Goal: Task Accomplishment & Management: Use online tool/utility

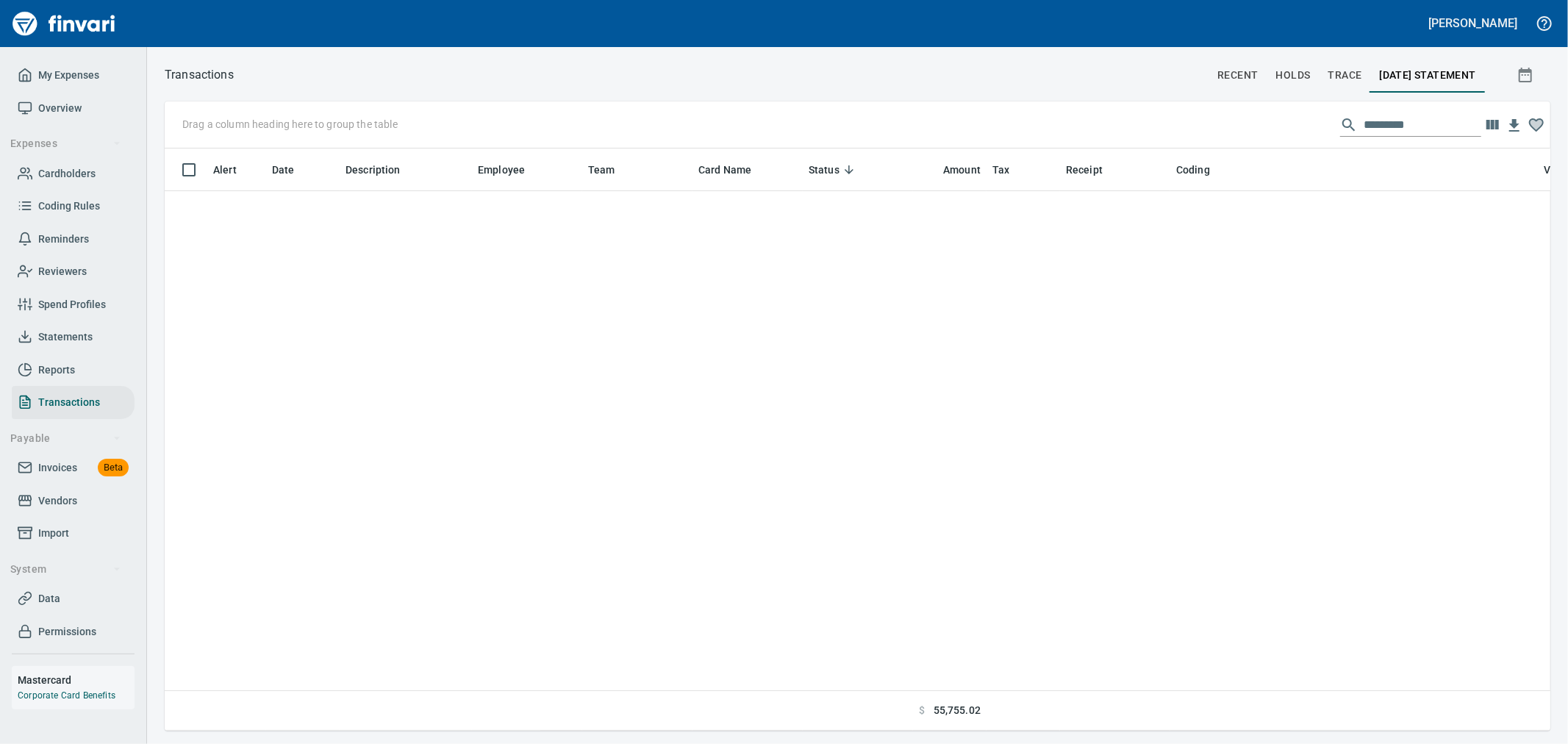
scroll to position [557, 1362]
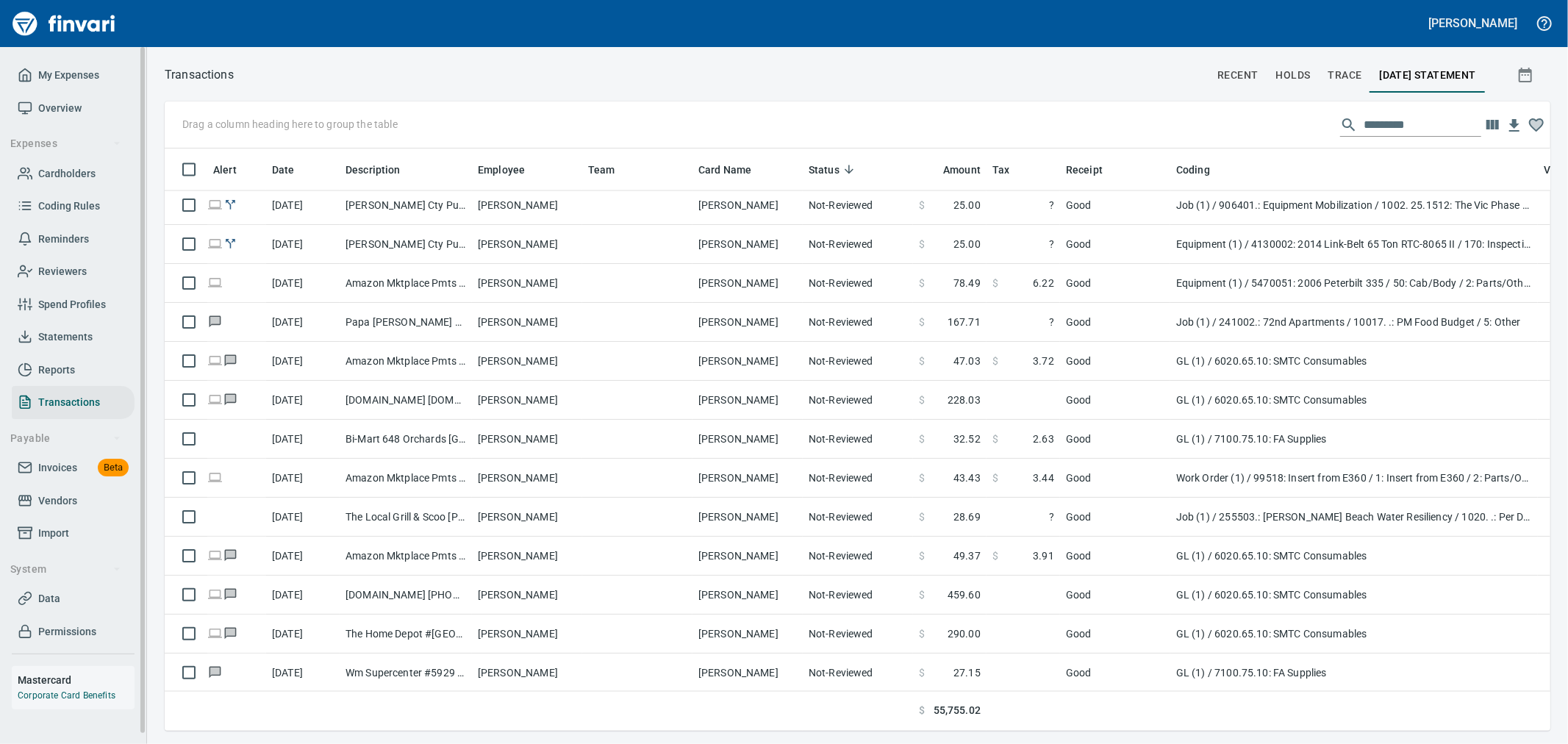
click at [77, 468] on span "Invoices Beta" at bounding box center [73, 468] width 111 height 19
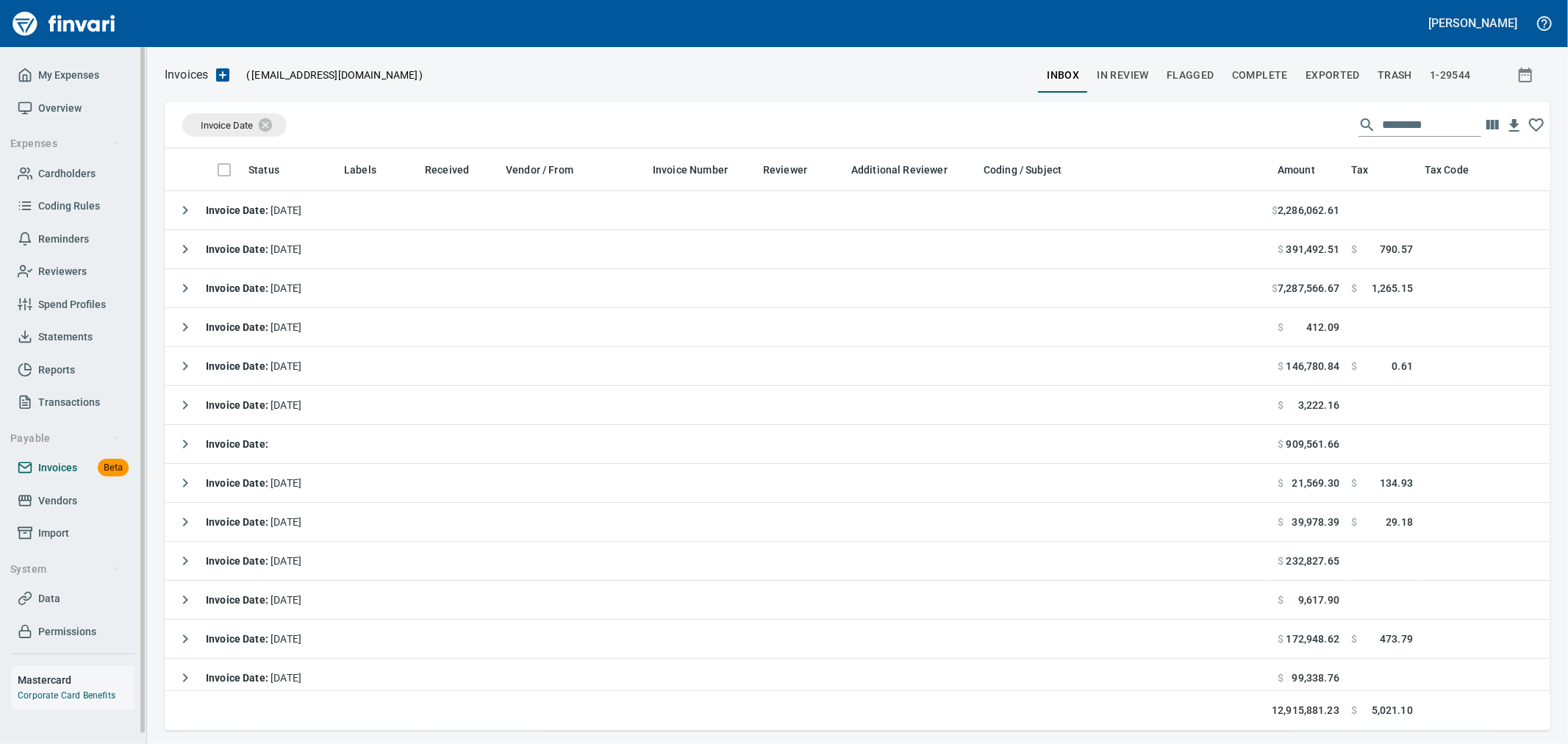
scroll to position [557, 1362]
click at [1112, 66] on span "In Review" at bounding box center [1123, 75] width 53 height 19
click at [1405, 119] on input "text" at bounding box center [1432, 125] width 99 height 24
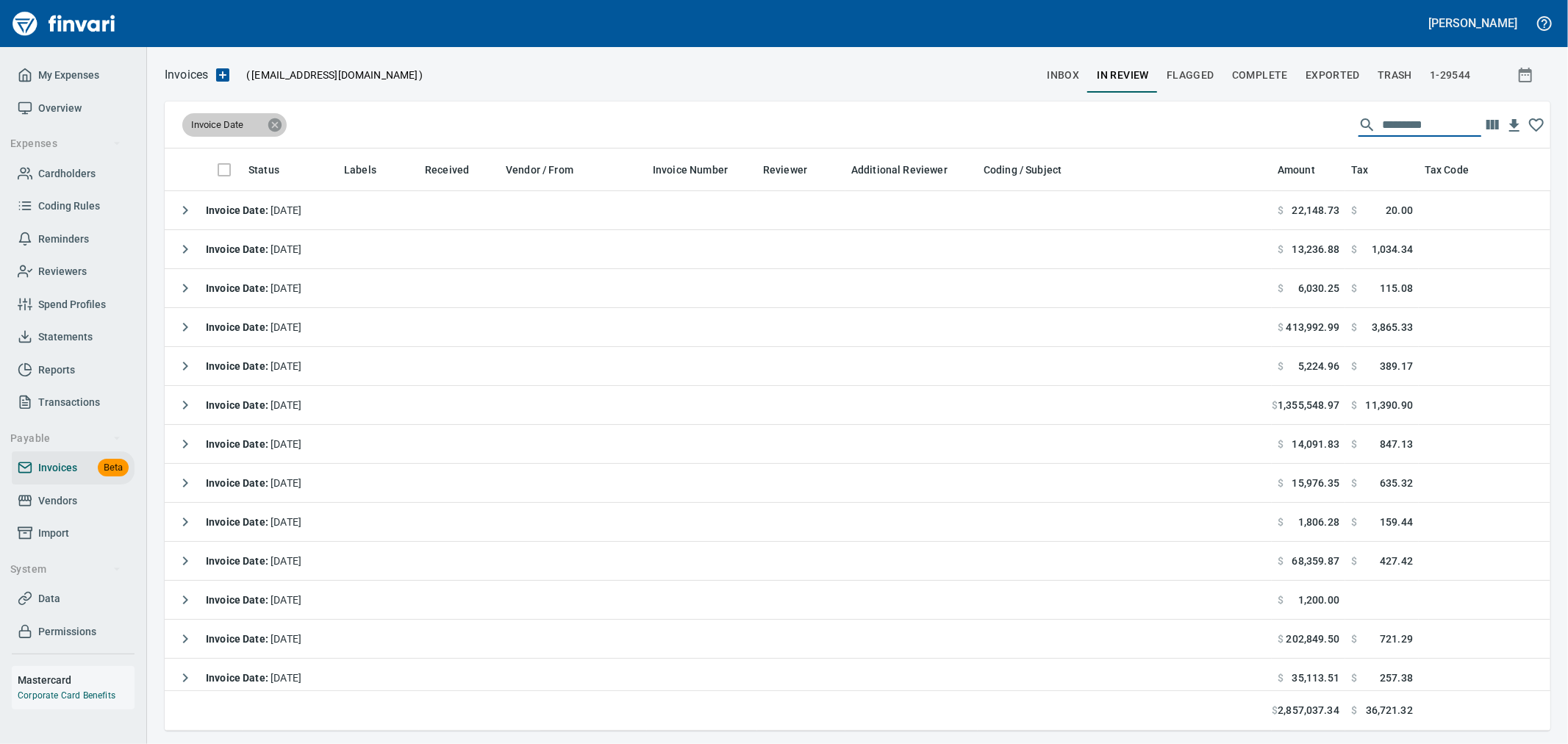
click at [272, 120] on icon at bounding box center [275, 124] width 13 height 13
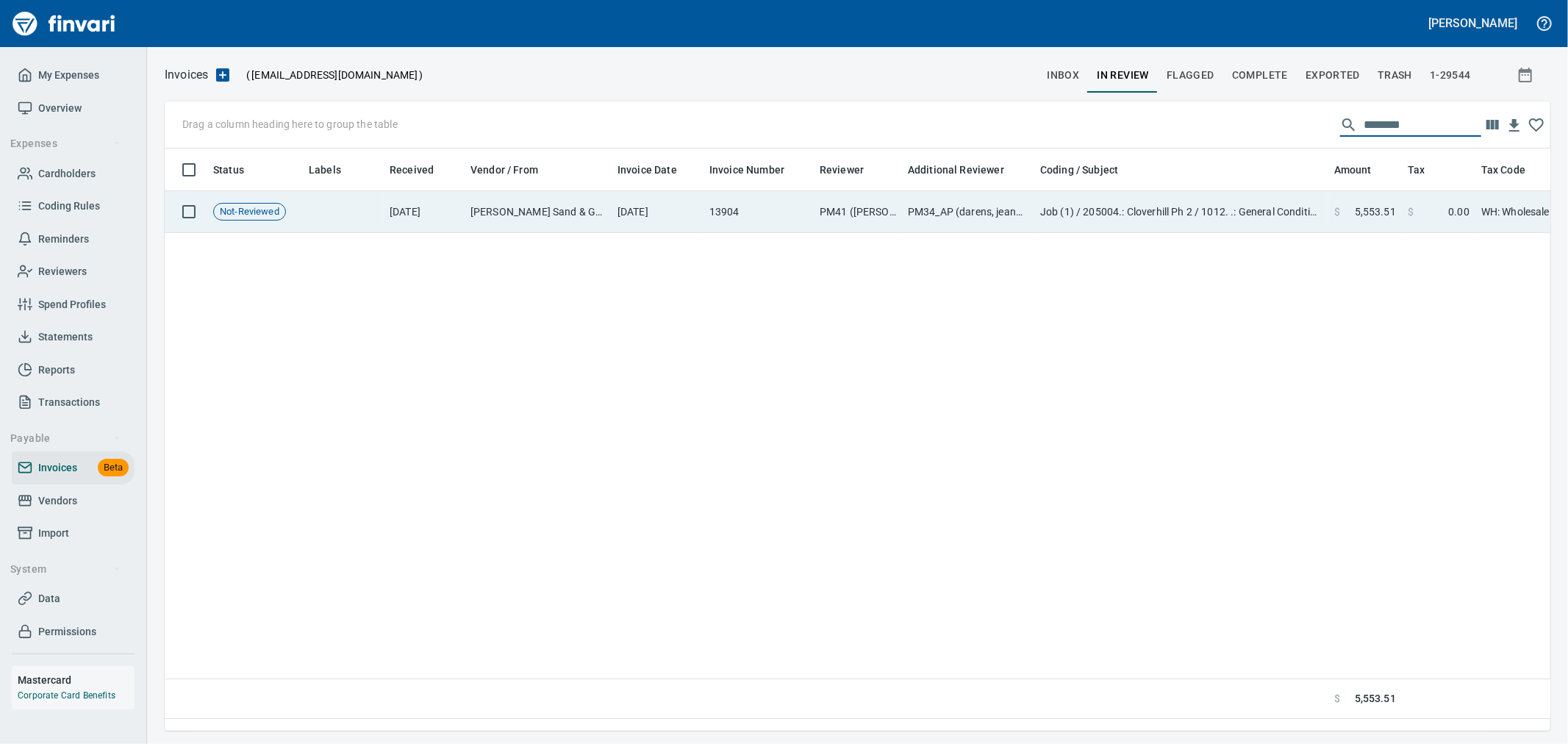
type input "********"
click at [1168, 208] on td "Job (1) / 205004.: Cloverhill Ph 2 / 1012. .: General Conditions Warranty Costs…" at bounding box center [1181, 212] width 294 height 42
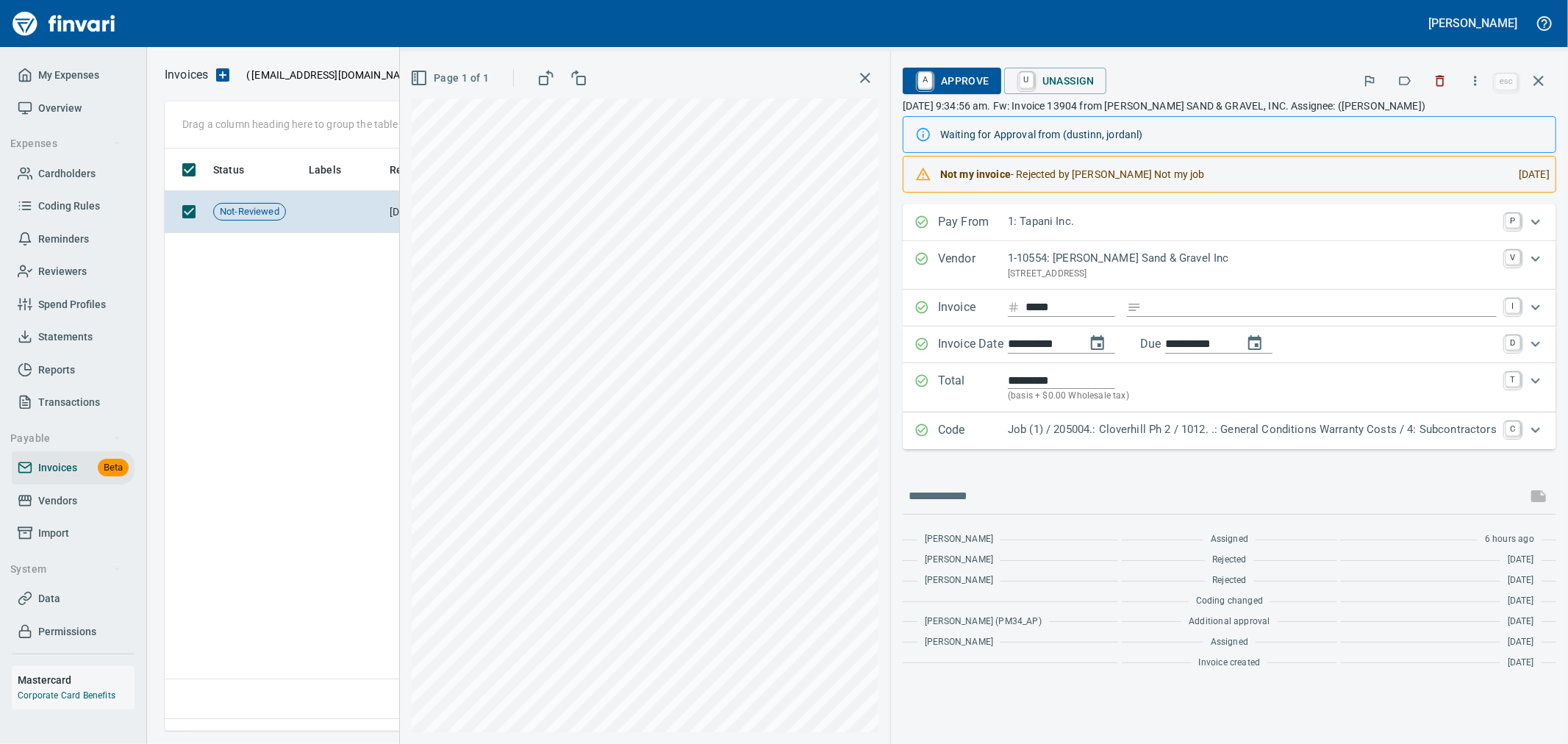
click at [1253, 432] on p "Job (1) / 205004.: Cloverhill Ph 2 / 1012. .: General Conditions Warranty Costs…" at bounding box center [1252, 429] width 489 height 17
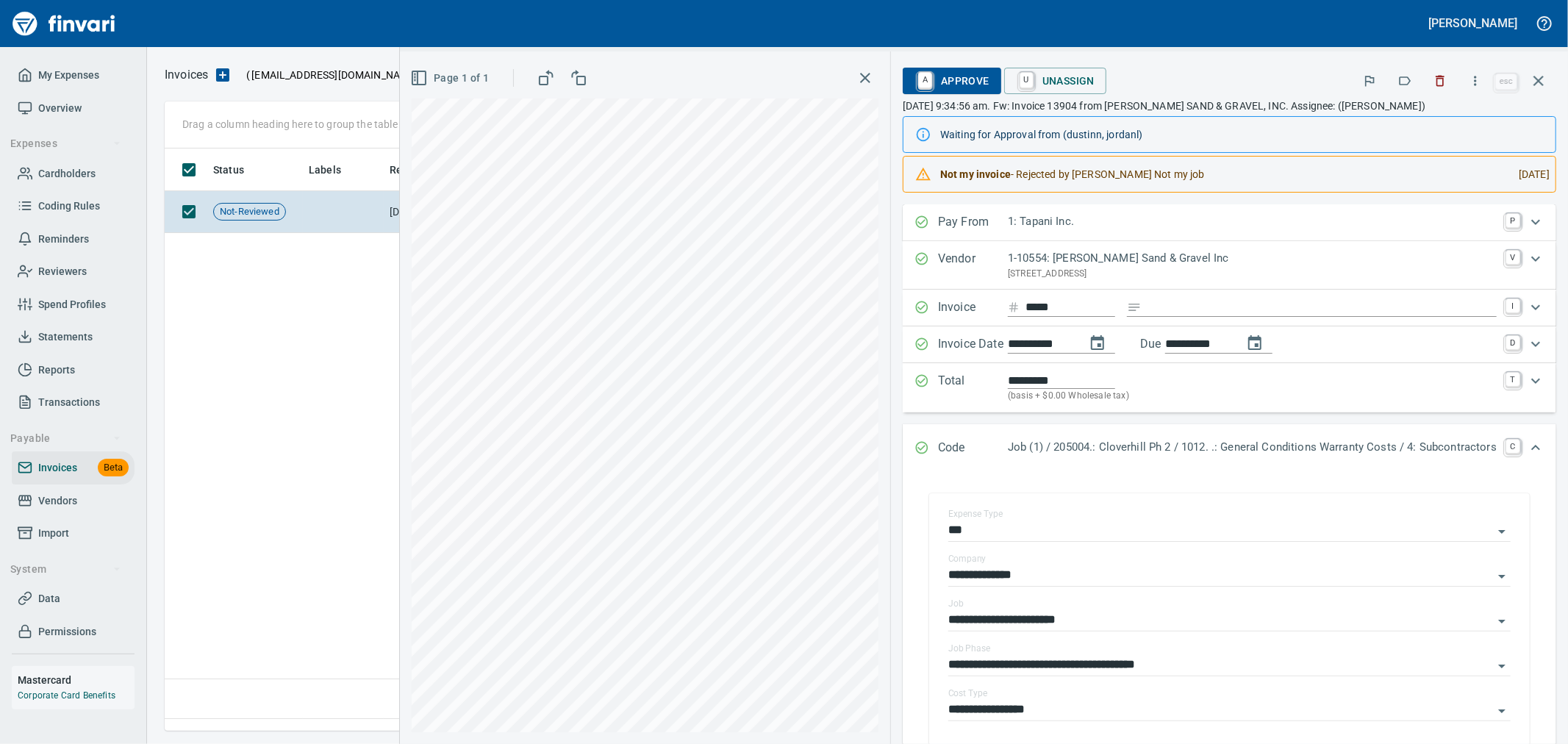
drag, startPoint x: 964, startPoint y: 92, endPoint x: 984, endPoint y: 114, distance: 29.7
click at [964, 92] on span "A Approve" at bounding box center [952, 80] width 75 height 25
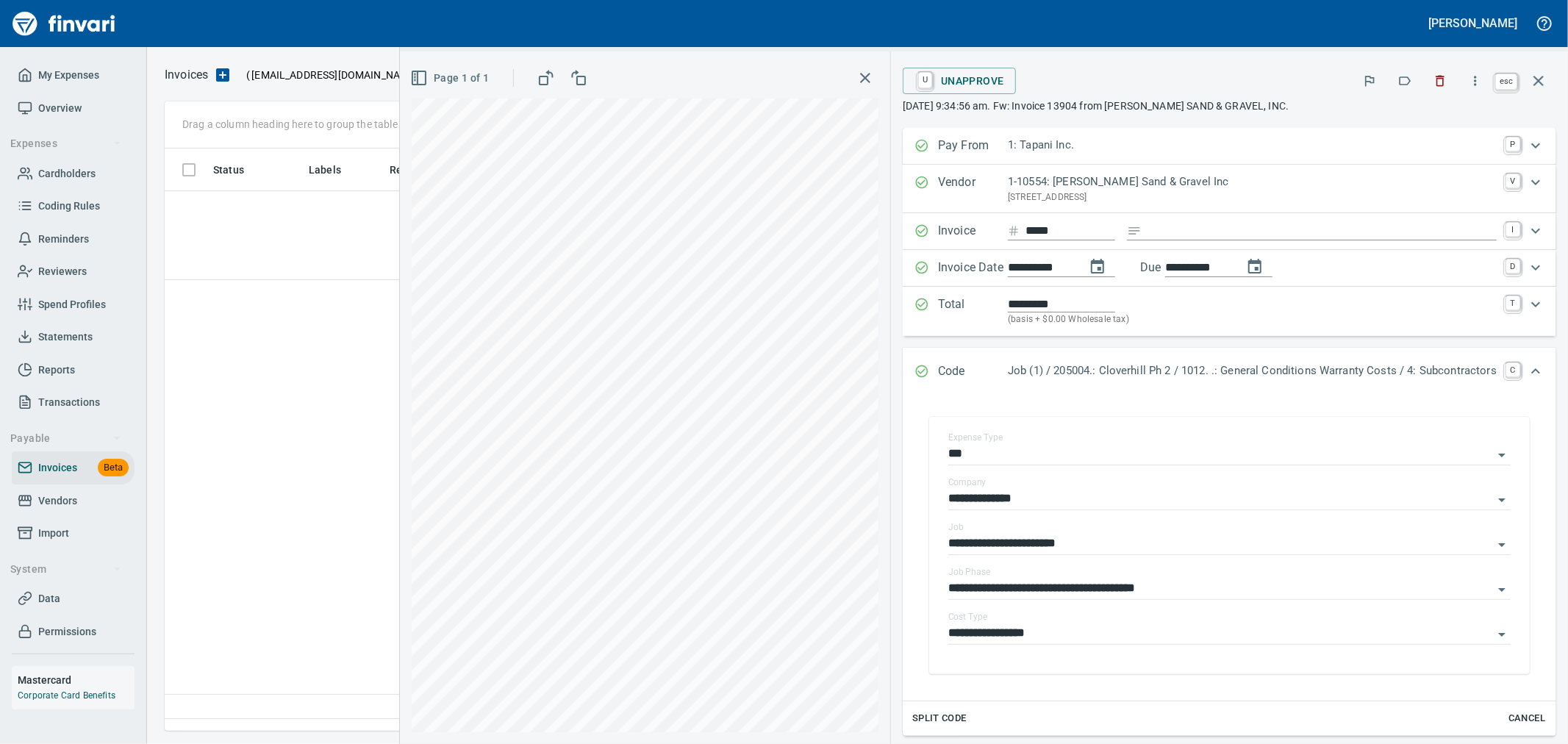
scroll to position [557, 1373]
click at [1537, 81] on icon "button" at bounding box center [1538, 80] width 10 height 10
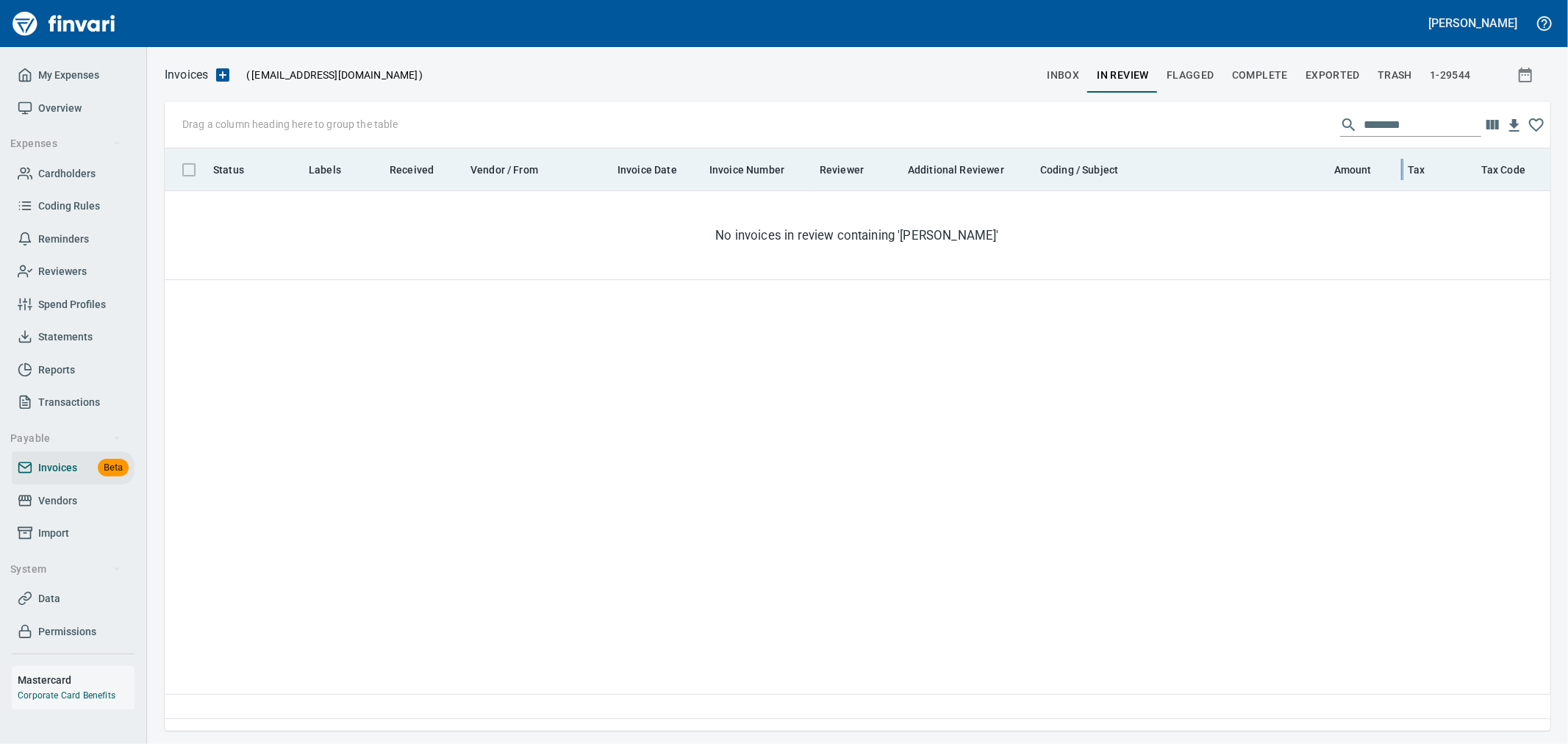
scroll to position [557, 1374]
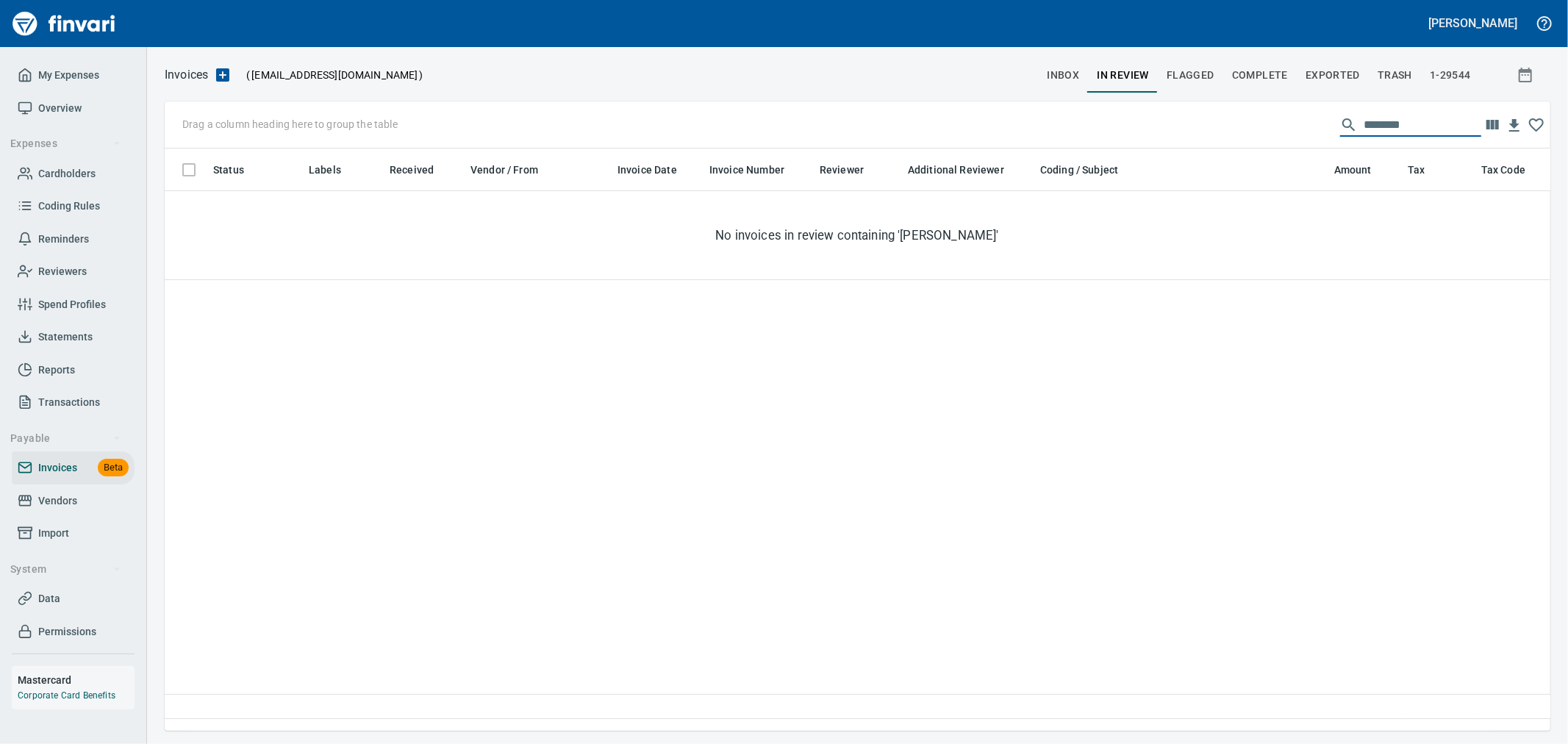
drag, startPoint x: 1326, startPoint y: 101, endPoint x: 1048, endPoint y: 124, distance: 278.9
click at [1054, 122] on div "Drag a column heading here to group the table ********" at bounding box center [857, 124] width 1386 height 47
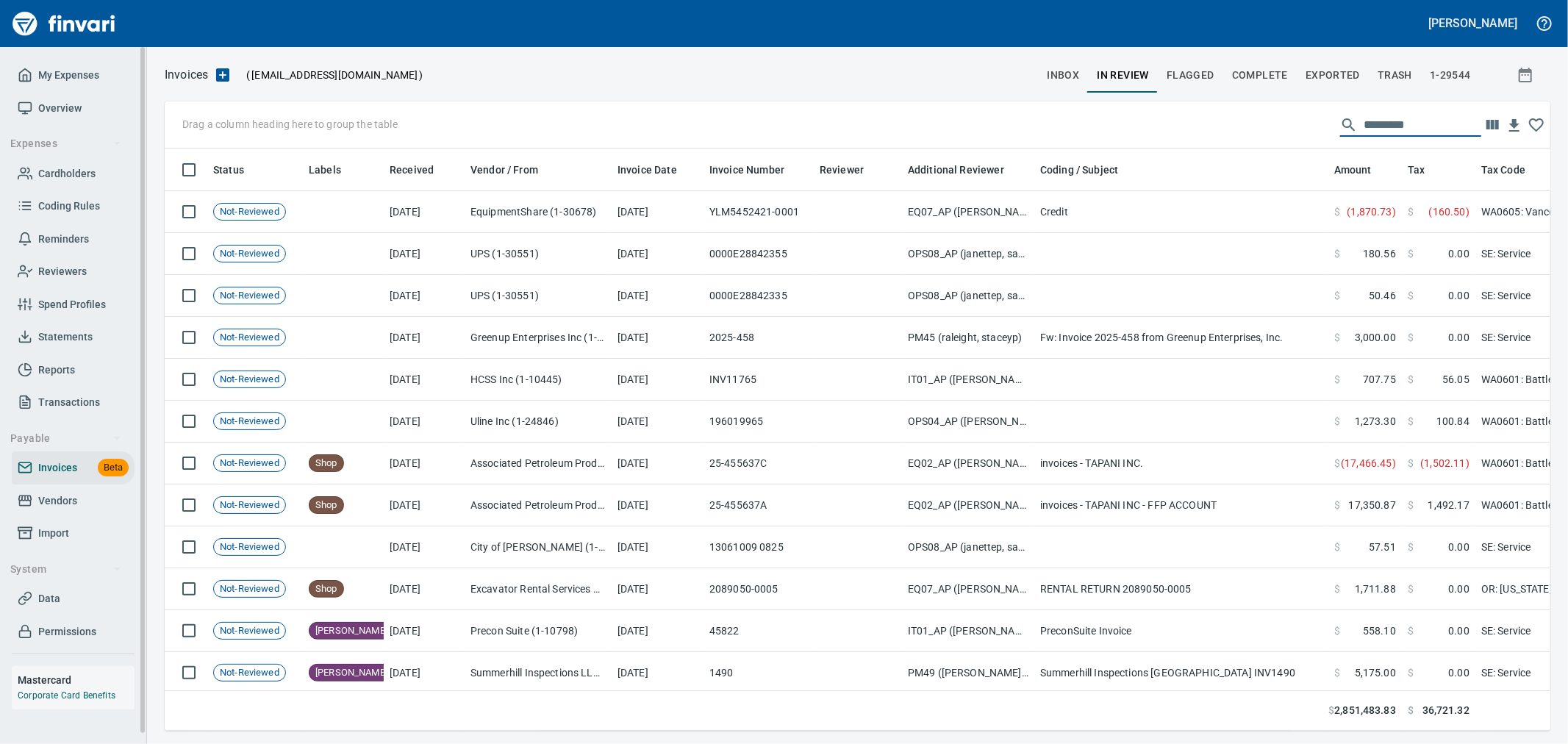
scroll to position [557, 1362]
